Goal: Information Seeking & Learning: Learn about a topic

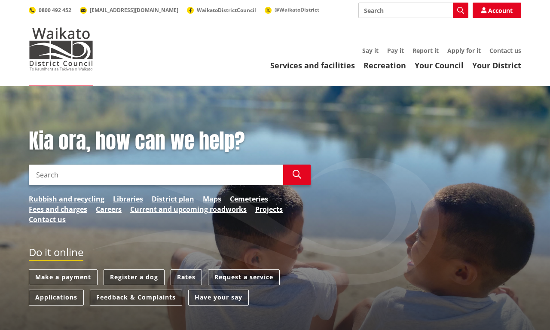
click at [134, 277] on link "Register a dog" at bounding box center [134, 277] width 61 height 16
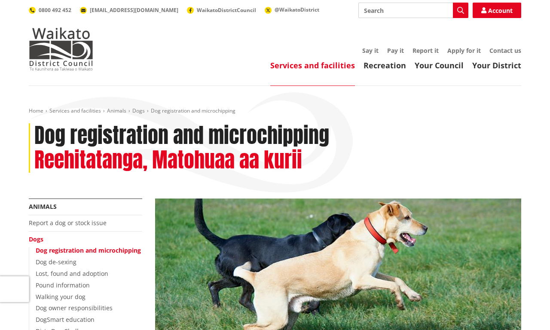
scroll to position [309, 0]
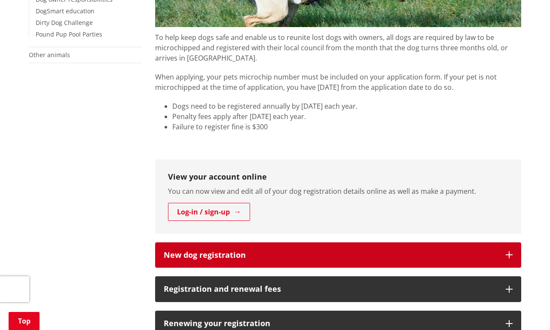
click at [338, 255] on h3 "New dog registration" at bounding box center [330, 255] width 333 height 9
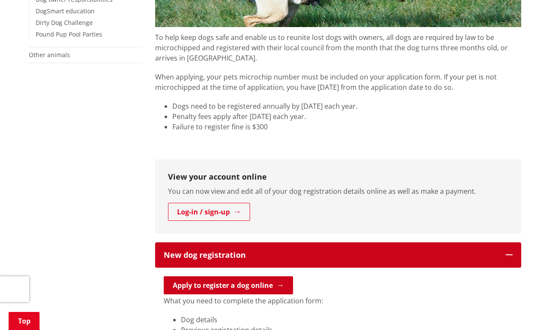
click at [228, 285] on link "Apply to register a dog online" at bounding box center [228, 285] width 129 height 18
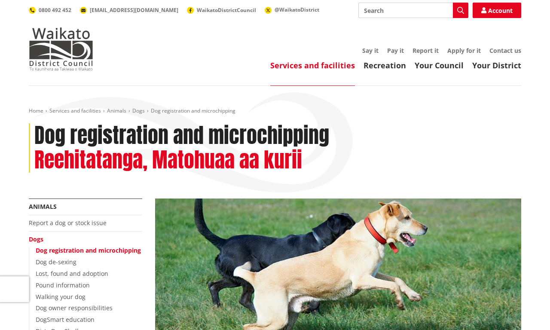
scroll to position [309, 0]
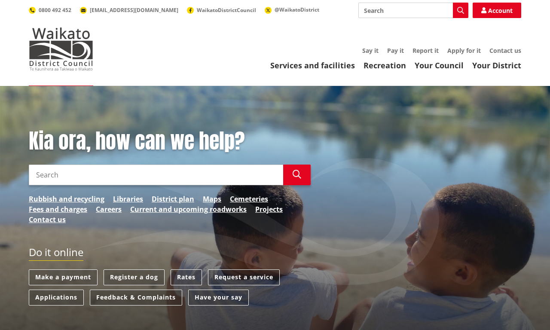
click at [413, 10] on input "Search" at bounding box center [413, 10] width 110 height 15
type input "dog registration requirements"
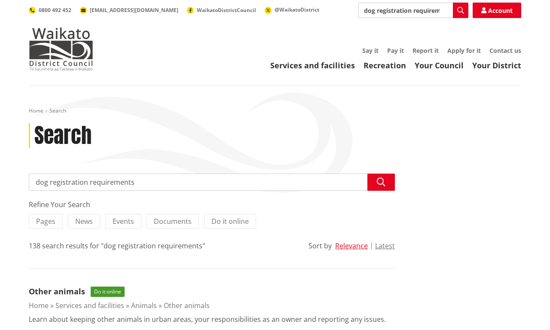
click at [90, 306] on link "Services and facilities" at bounding box center [89, 305] width 69 height 9
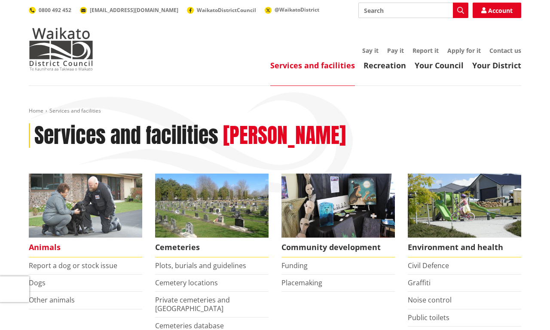
click at [86, 215] on img at bounding box center [85, 206] width 113 height 64
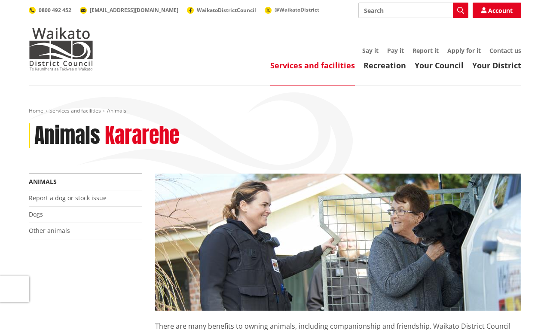
click at [413, 10] on input "Search" at bounding box center [413, 10] width 110 height 15
type input "dog registration requirements"
